Goal: Find contact information: Find contact information

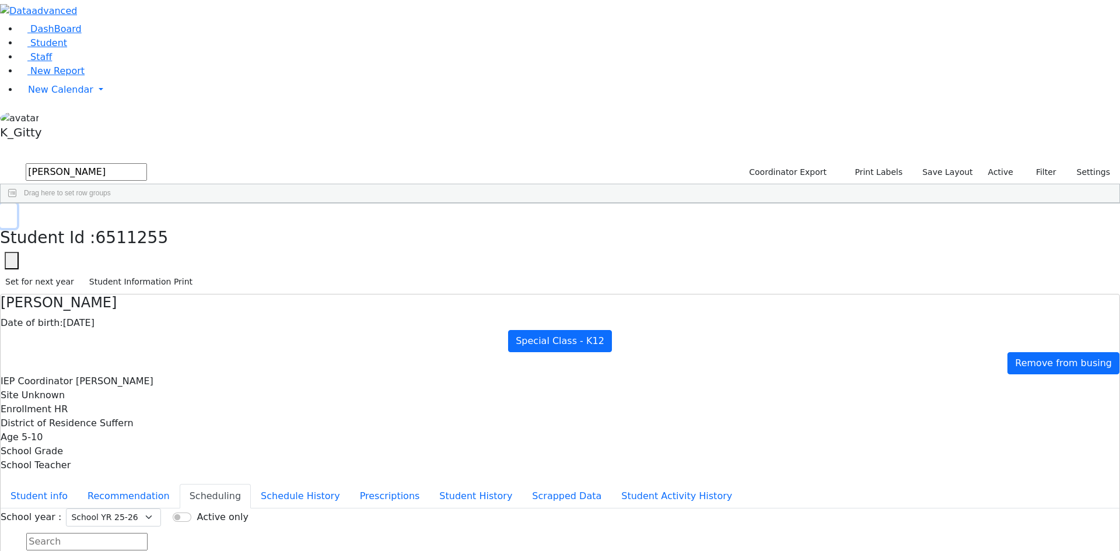
click at [12, 212] on icon "button" at bounding box center [8, 215] width 6 height 7
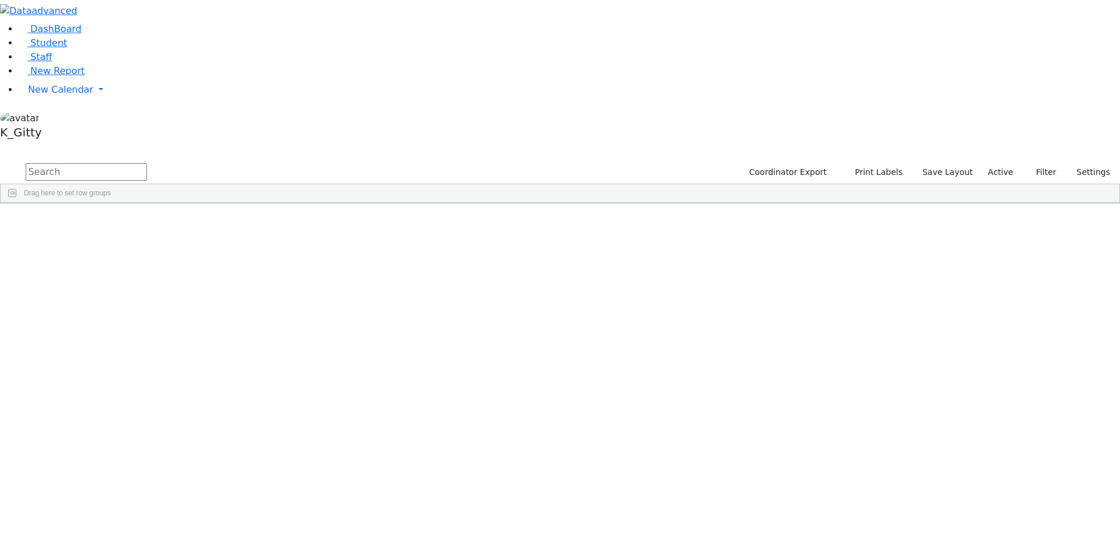
click at [147, 163] on input "text" at bounding box center [86, 172] width 121 height 18
type input "fi"
click at [149, 337] on div "[PERSON_NAME]" at bounding box center [112, 345] width 74 height 16
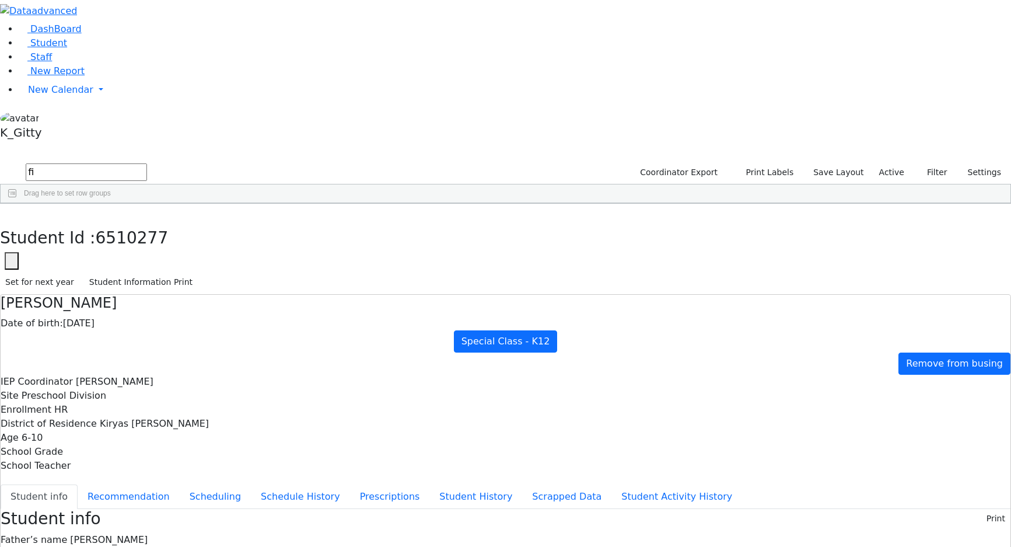
drag, startPoint x: 474, startPoint y: 194, endPoint x: 431, endPoint y: 194, distance: 43.8
copy span "[STREET_ADDRESS]"
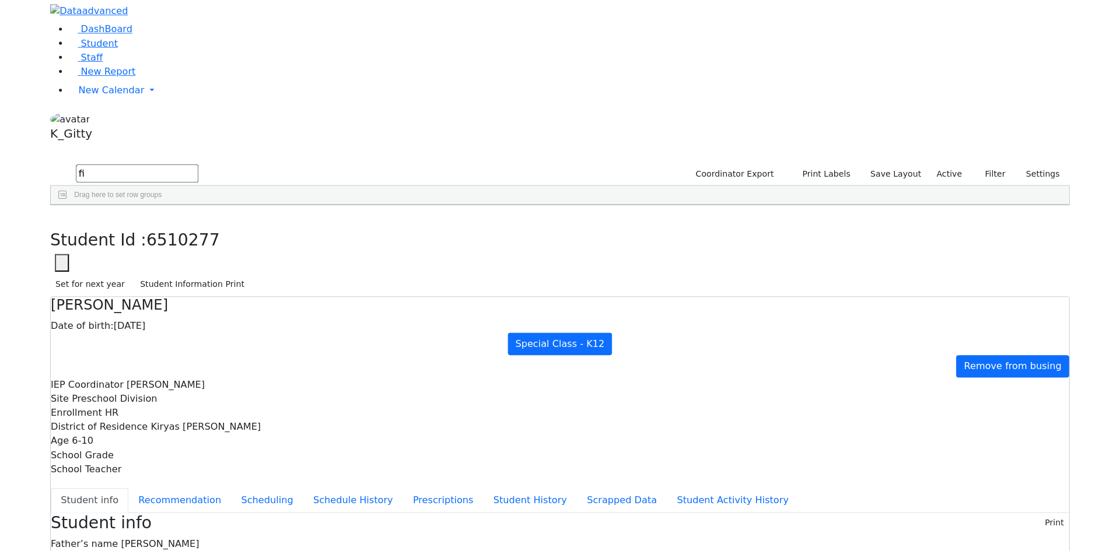
scroll to position [32, 0]
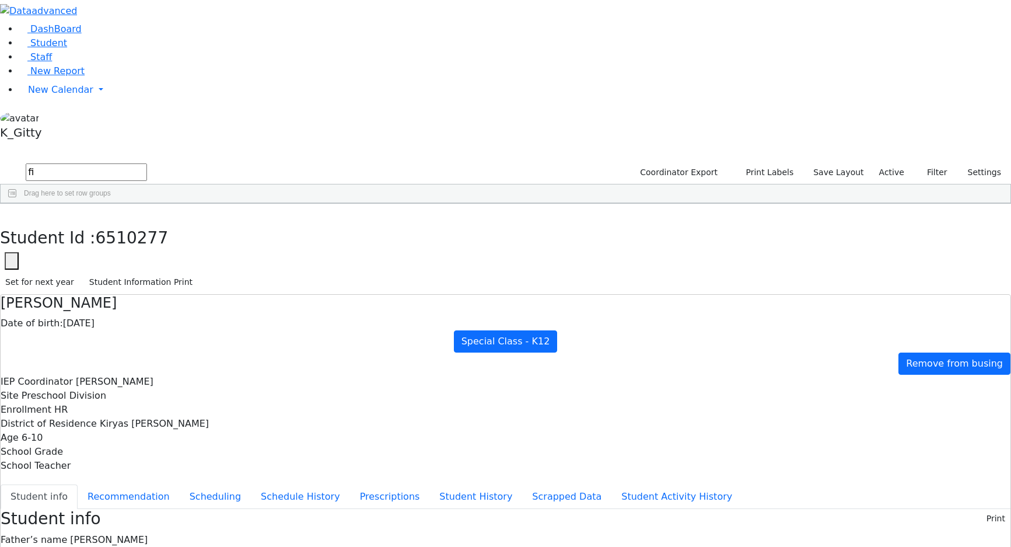
drag, startPoint x: 628, startPoint y: 411, endPoint x: 620, endPoint y: 412, distance: 8.8
drag, startPoint x: 628, startPoint y: 413, endPoint x: 564, endPoint y: 412, distance: 64.2
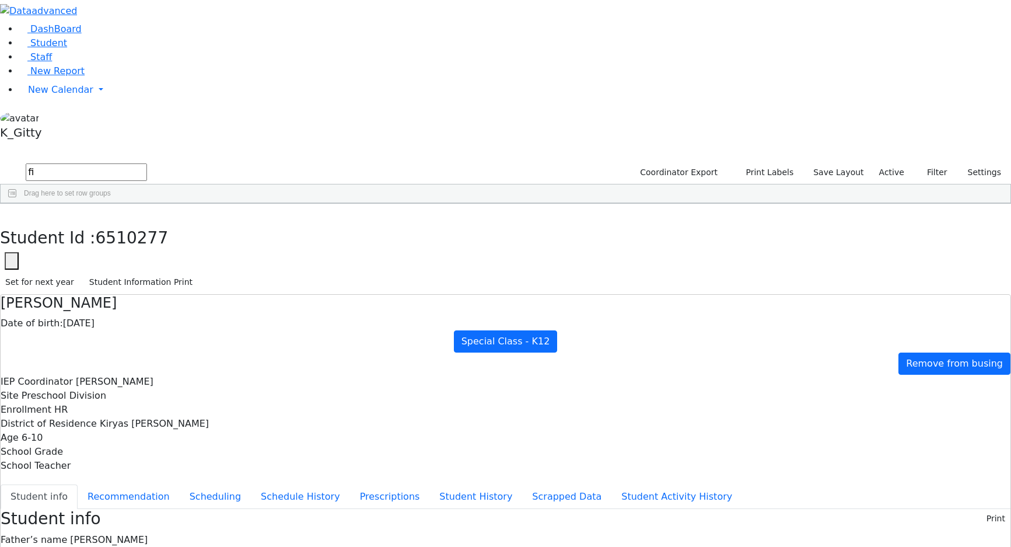
copy span "[PHONE_NUMBER]"
drag, startPoint x: 625, startPoint y: 426, endPoint x: 565, endPoint y: 427, distance: 60.1
copy span "347) 232-8936"
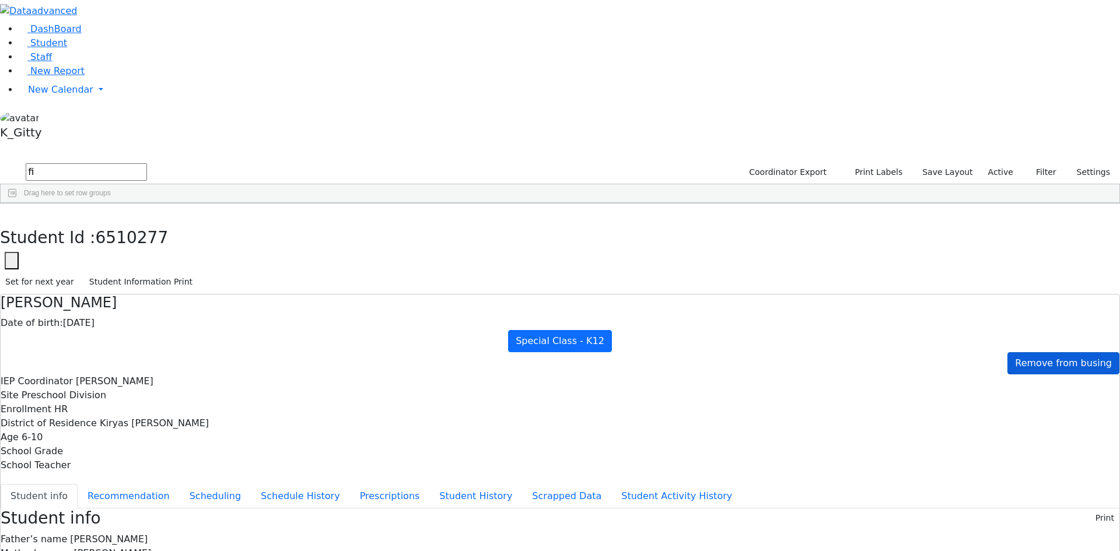
scroll to position [27, 0]
